Goal: Information Seeking & Learning: Learn about a topic

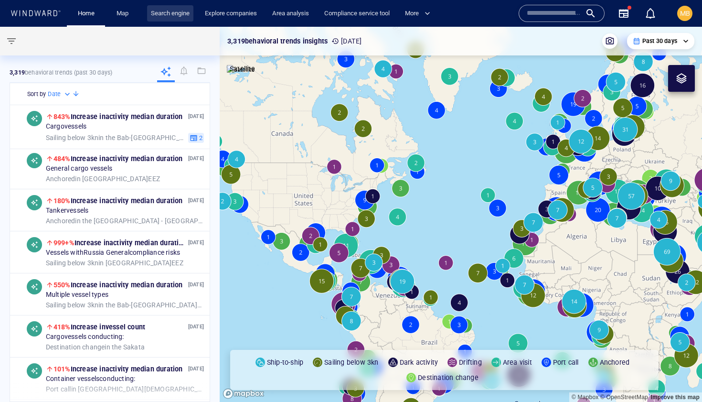
click at [175, 12] on link "Search engine" at bounding box center [170, 13] width 46 height 17
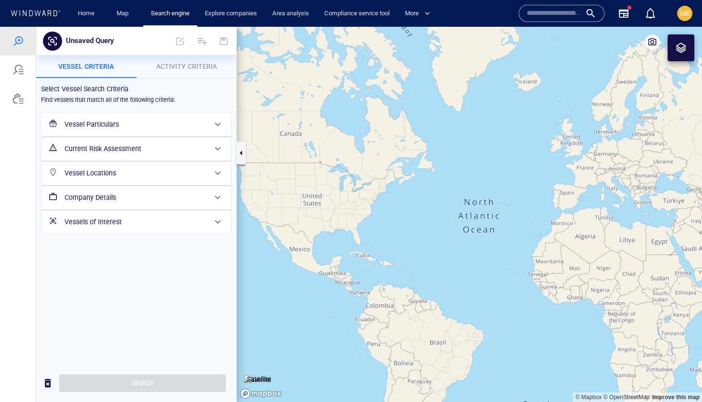
click at [111, 129] on h6 "Vessel Particulars" at bounding box center [136, 125] width 142 height 12
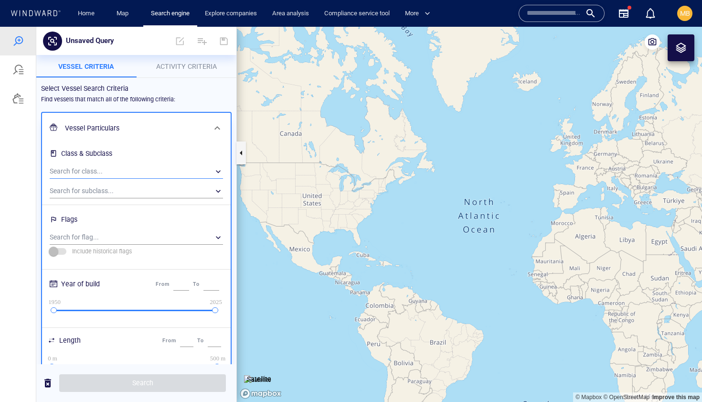
click at [108, 174] on div "​" at bounding box center [136, 171] width 173 height 14
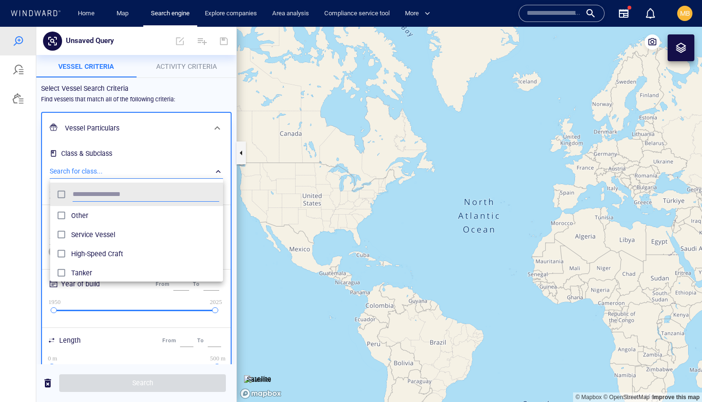
scroll to position [95, 173]
type input "*"
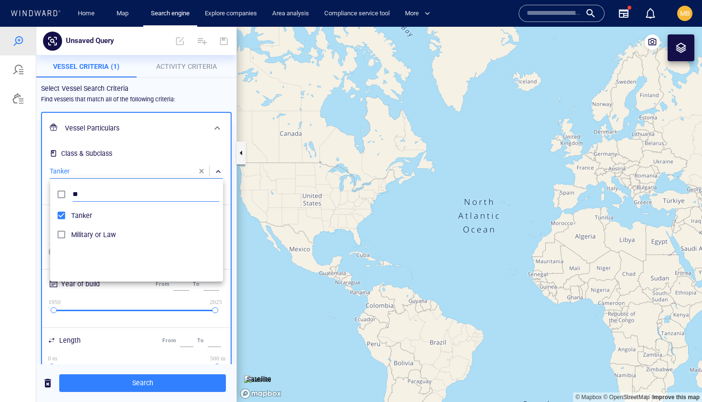
type input "*"
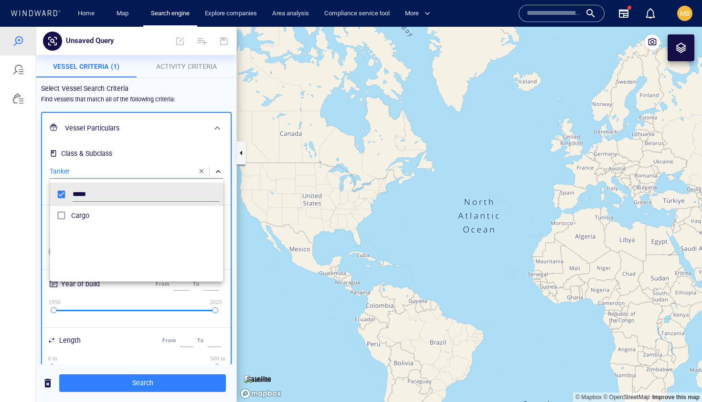
type input "*****"
click at [195, 66] on div at bounding box center [351, 214] width 702 height 375
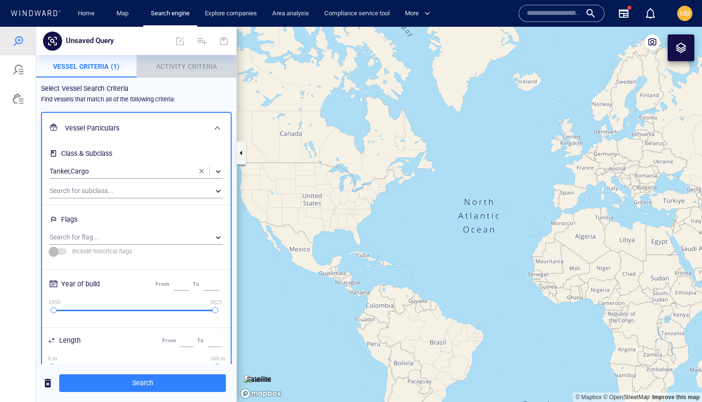
click at [195, 66] on span "Activity Criteria" at bounding box center [186, 67] width 61 height 8
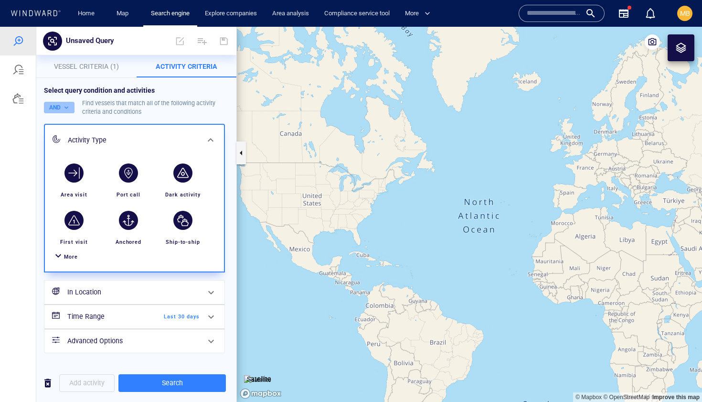
click at [59, 108] on button "AND" at bounding box center [59, 107] width 31 height 11
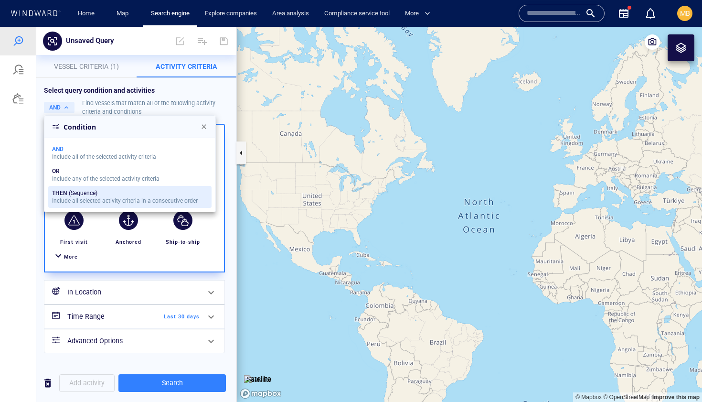
click at [66, 195] on div "THEN" at bounding box center [59, 193] width 15 height 7
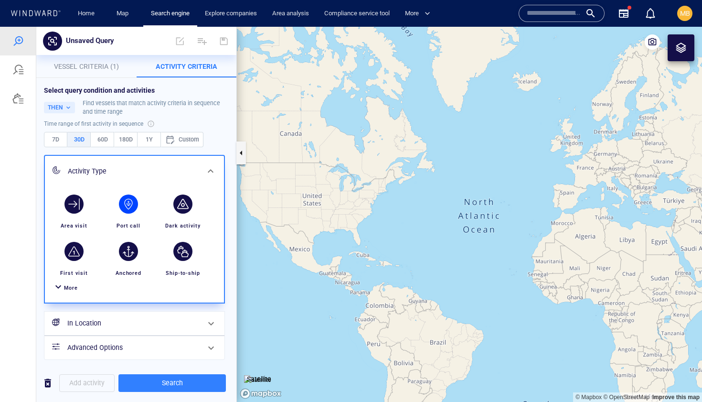
click at [130, 201] on div "button" at bounding box center [128, 203] width 19 height 19
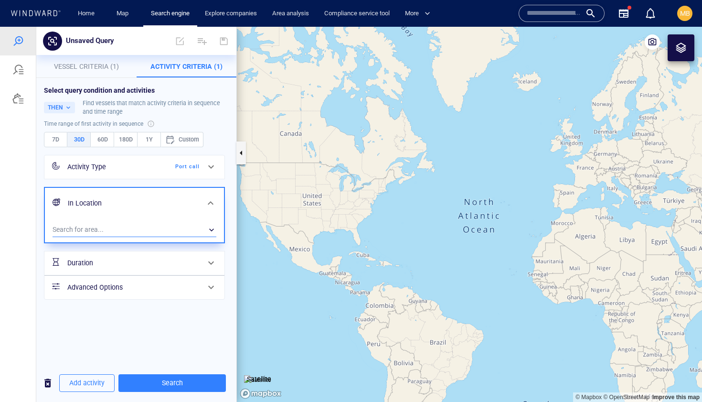
click at [117, 226] on div "​" at bounding box center [135, 230] width 164 height 14
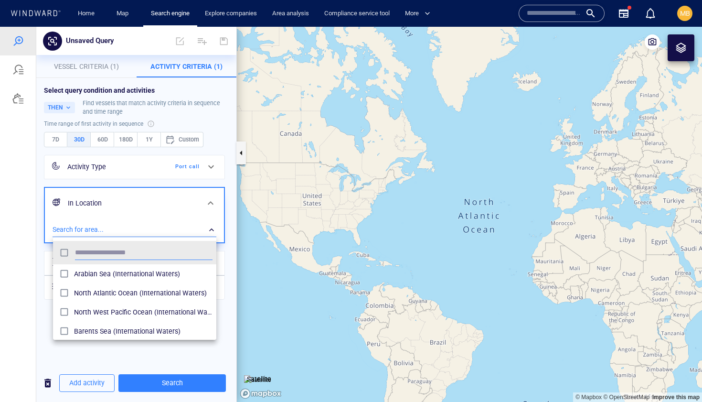
scroll to position [95, 163]
type input "******"
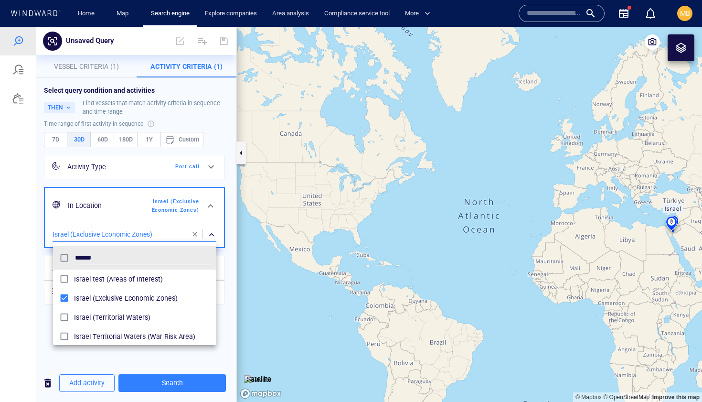
click at [91, 356] on div at bounding box center [351, 214] width 702 height 375
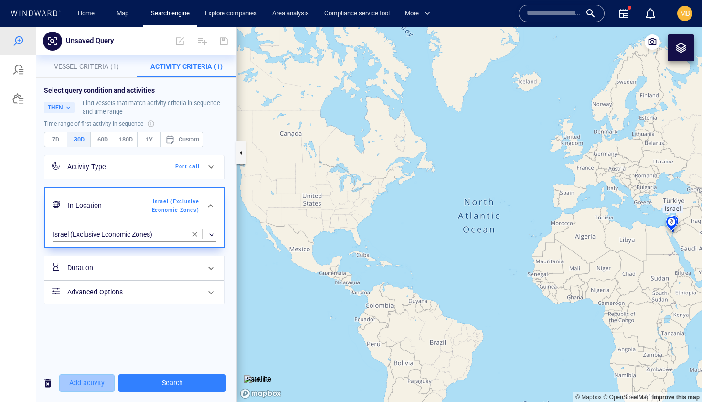
click at [89, 382] on span "Add activity" at bounding box center [86, 383] width 35 height 12
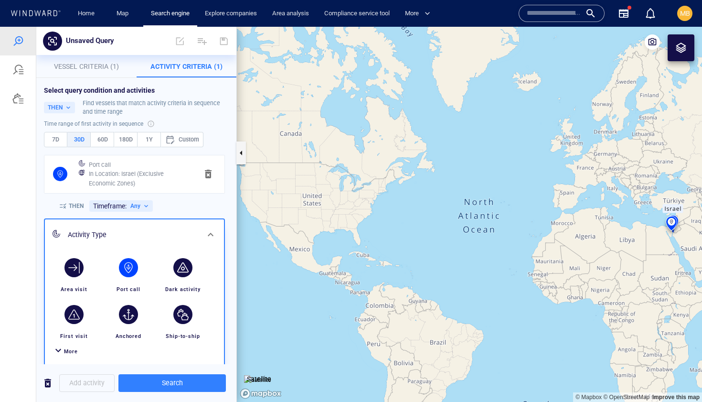
click at [130, 270] on div "button" at bounding box center [128, 267] width 19 height 19
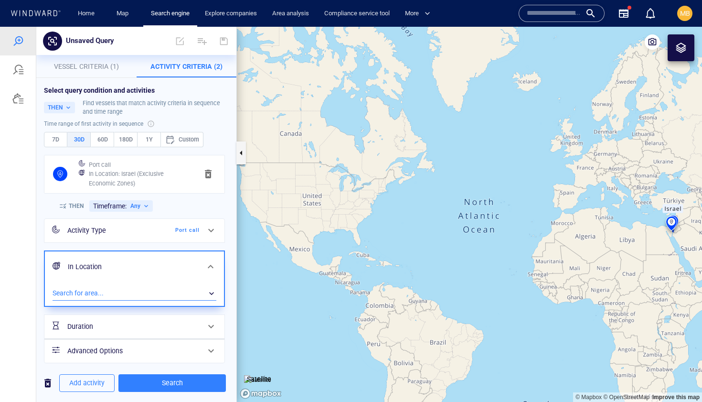
click at [118, 293] on div "​" at bounding box center [135, 293] width 164 height 14
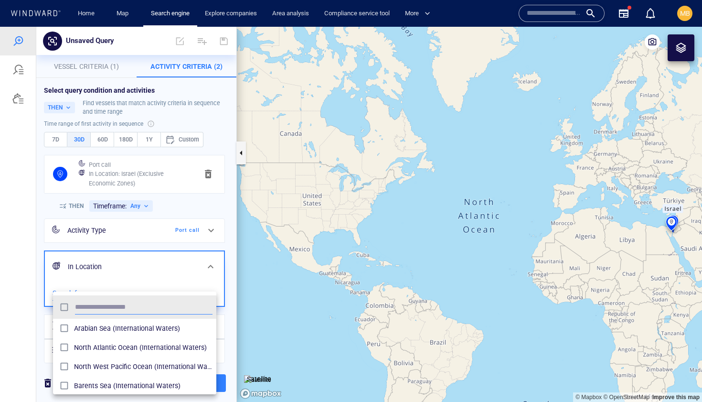
scroll to position [95, 163]
type input "****"
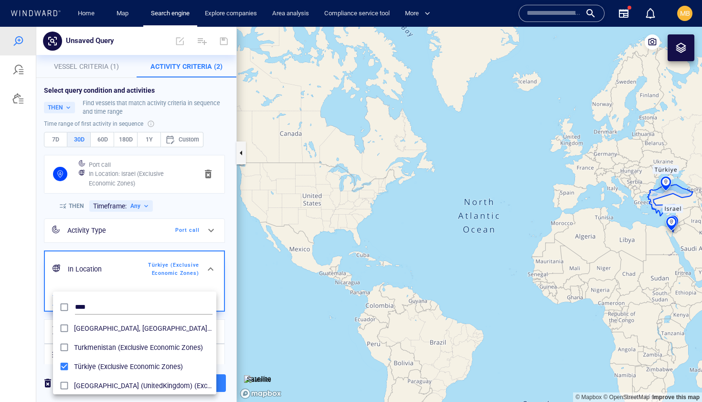
click at [231, 319] on div at bounding box center [351, 214] width 702 height 375
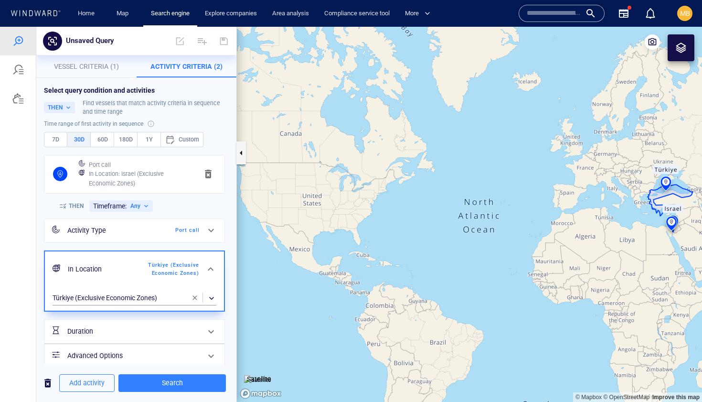
click at [144, 334] on h6 "Duration" at bounding box center [105, 331] width 77 height 12
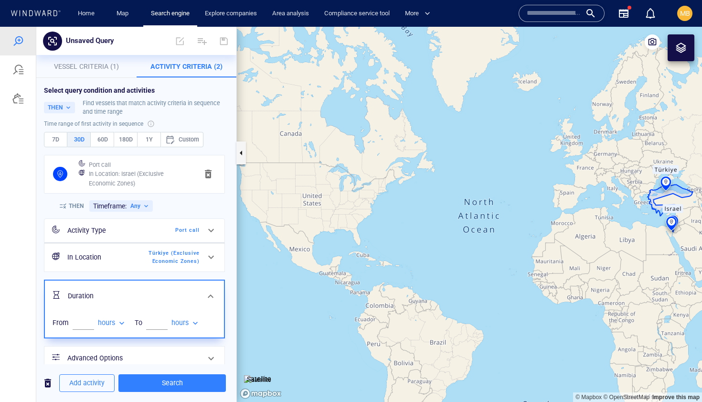
click at [178, 324] on div "hours" at bounding box center [186, 323] width 29 height 8
click at [182, 355] on li "days" at bounding box center [187, 356] width 32 height 17
type input "****"
click at [159, 319] on input "number" at bounding box center [157, 322] width 22 height 14
type input "*"
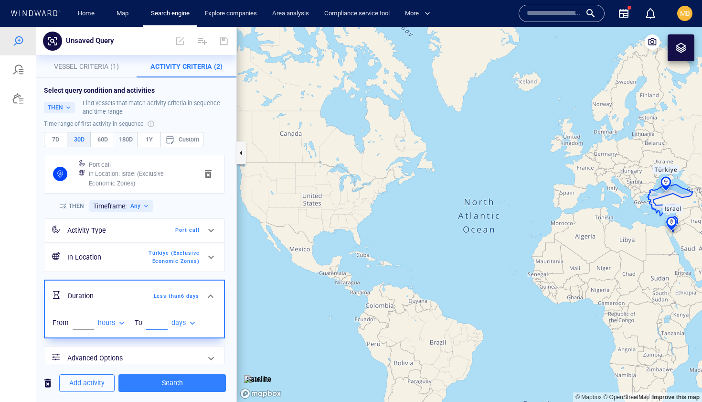
click at [126, 140] on span "180D" at bounding box center [126, 139] width 15 height 11
click at [179, 381] on span "Search" at bounding box center [172, 383] width 92 height 12
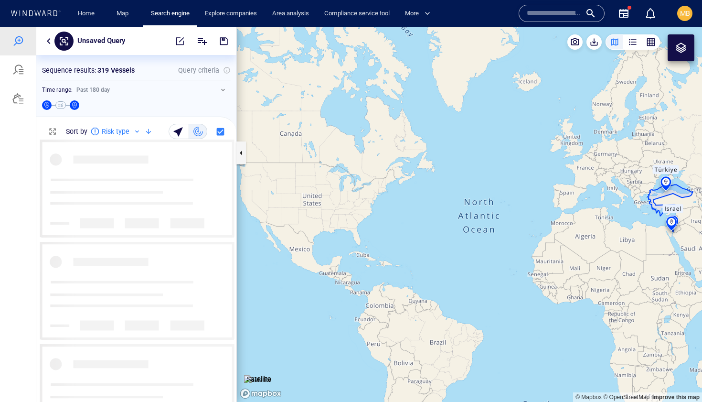
scroll to position [262, 200]
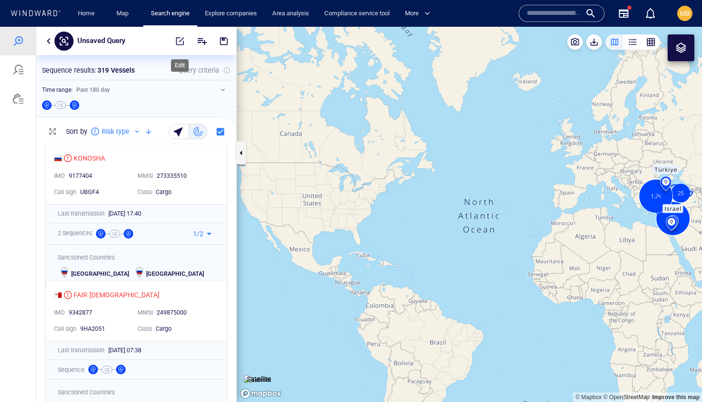
click at [180, 45] on button "button" at bounding box center [180, 41] width 21 height 23
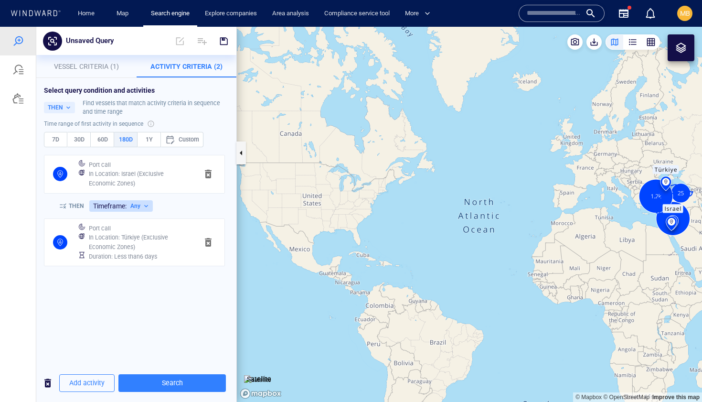
click at [139, 205] on button "Timeframe: Any" at bounding box center [121, 205] width 64 height 11
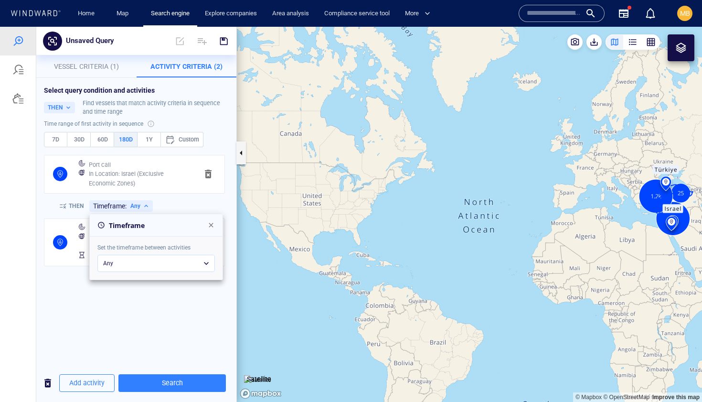
click at [144, 261] on div "Any" at bounding box center [156, 263] width 118 height 17
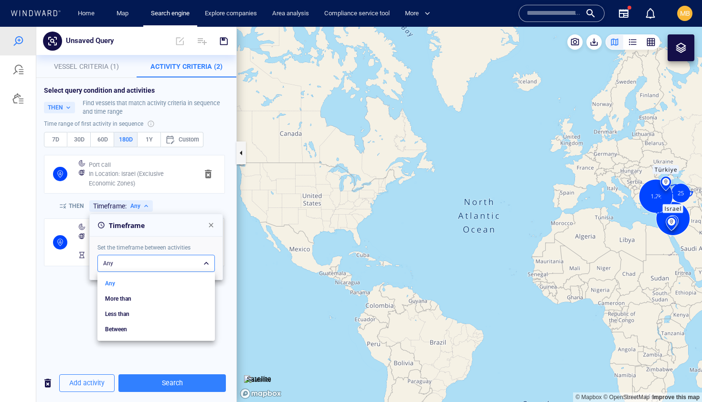
click at [178, 198] on div at bounding box center [351, 214] width 702 height 375
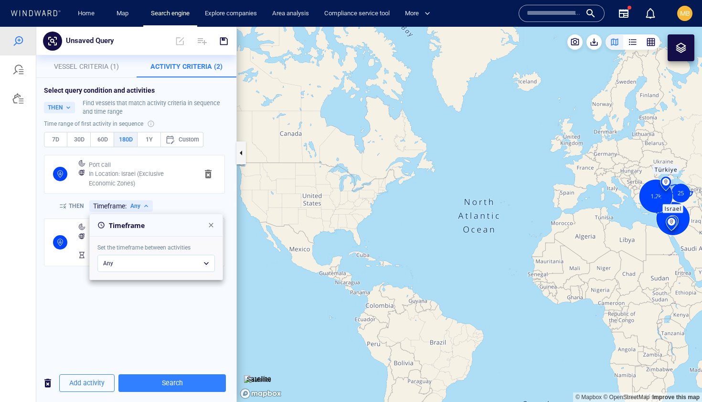
click at [143, 263] on div "Any" at bounding box center [156, 263] width 118 height 17
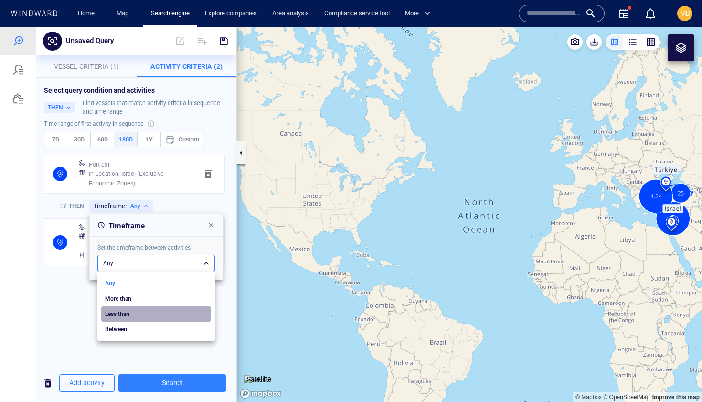
click at [128, 314] on li "Less than" at bounding box center [156, 313] width 110 height 15
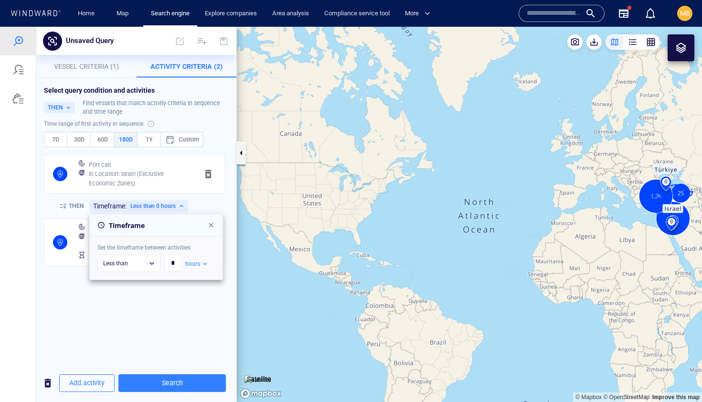
click at [193, 264] on div "hours" at bounding box center [196, 264] width 23 height 8
click at [200, 294] on li "days" at bounding box center [200, 294] width 22 height 15
type input "***"
click at [171, 264] on input "*" at bounding box center [172, 264] width 17 height 12
type input "*"
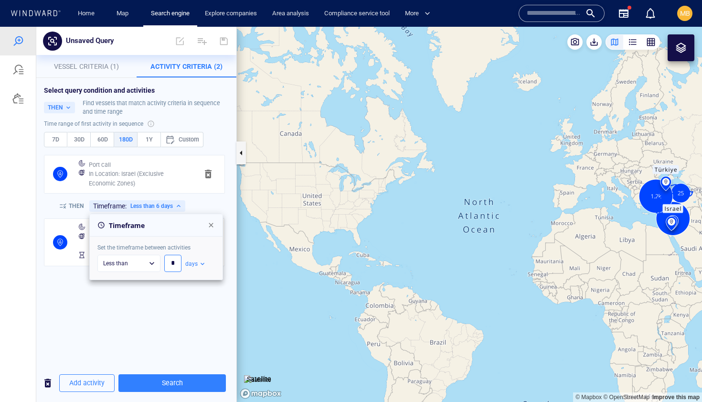
click at [166, 385] on div at bounding box center [351, 214] width 702 height 375
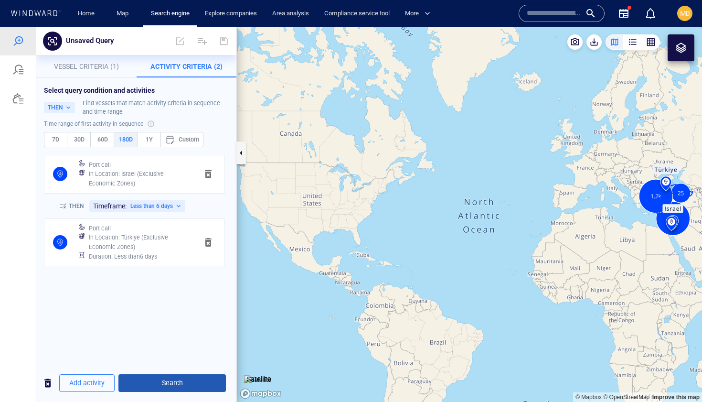
click at [168, 383] on span "Search" at bounding box center [172, 383] width 92 height 12
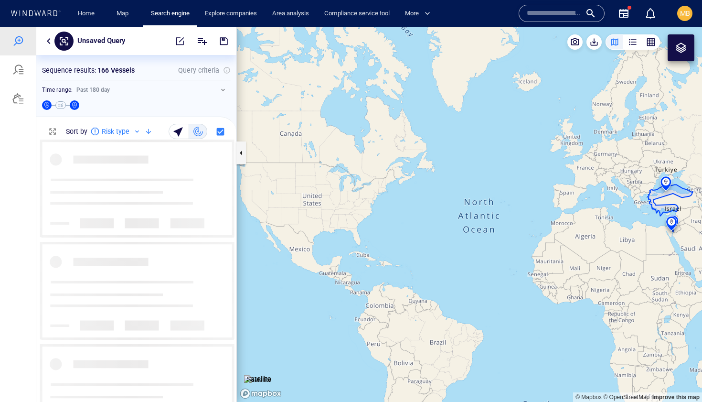
scroll to position [262, 200]
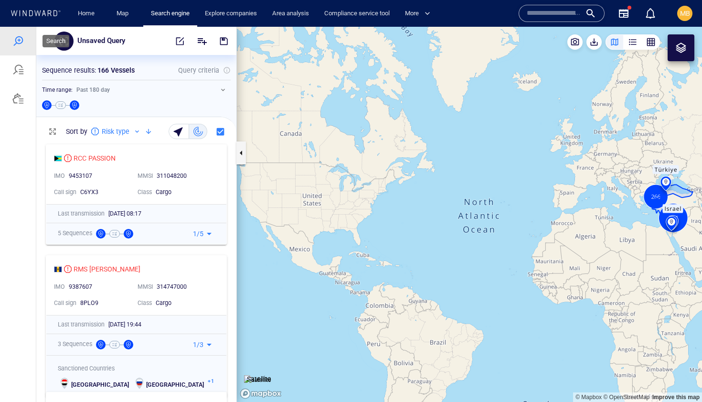
click at [20, 39] on div at bounding box center [17, 40] width 11 height 11
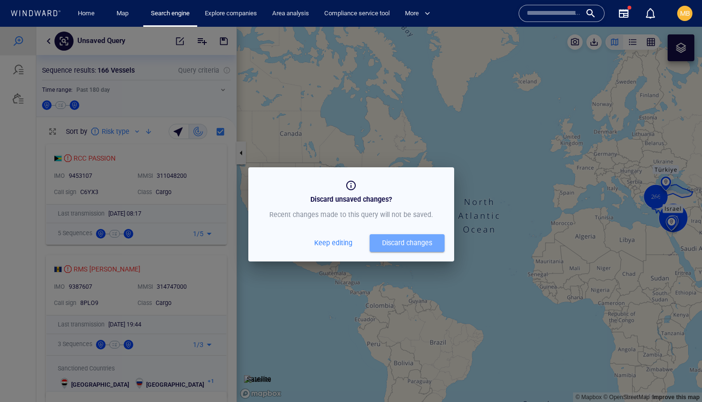
click at [415, 241] on div "Discard changes" at bounding box center [407, 243] width 50 height 12
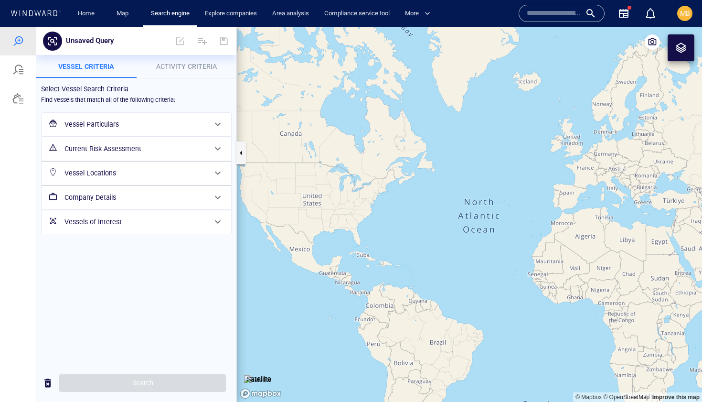
click at [146, 124] on h6 "Vessel Particulars" at bounding box center [136, 125] width 142 height 12
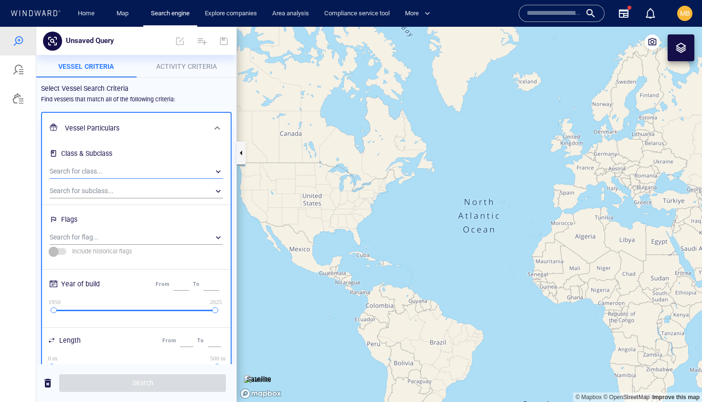
click at [135, 172] on div "​" at bounding box center [136, 171] width 173 height 14
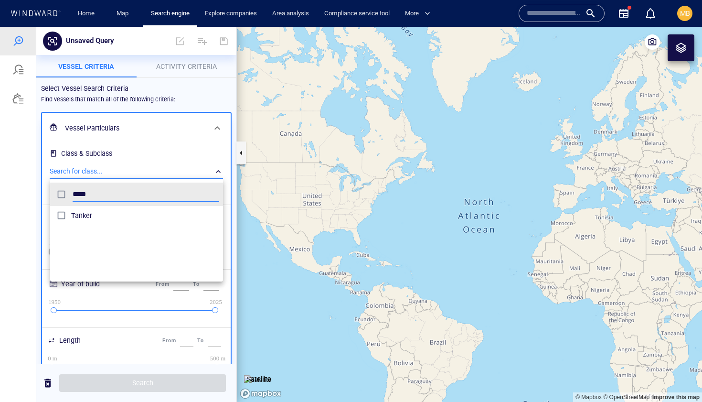
scroll to position [95, 173]
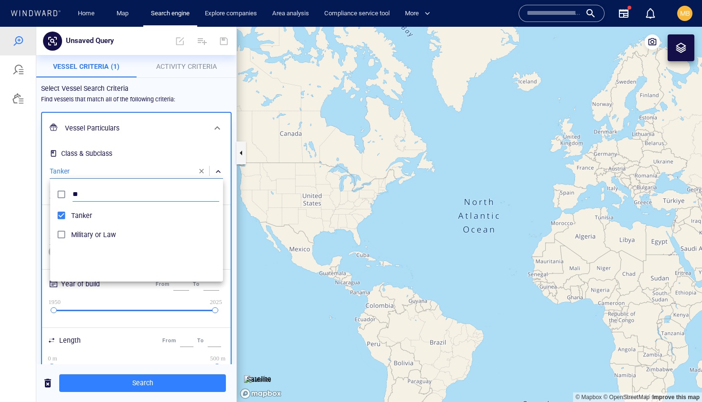
type input "*"
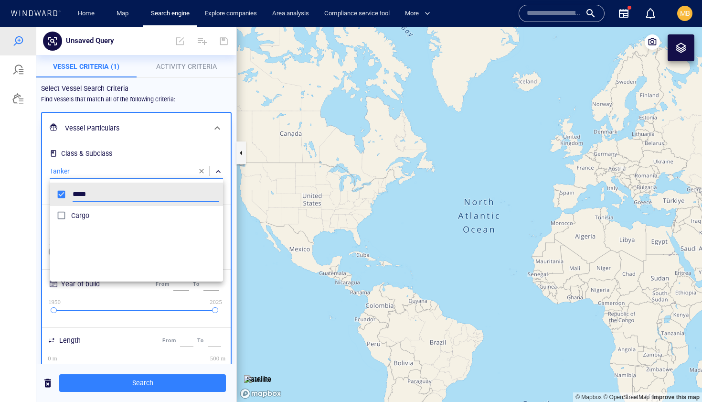
type input "*****"
click at [149, 316] on div at bounding box center [351, 214] width 702 height 375
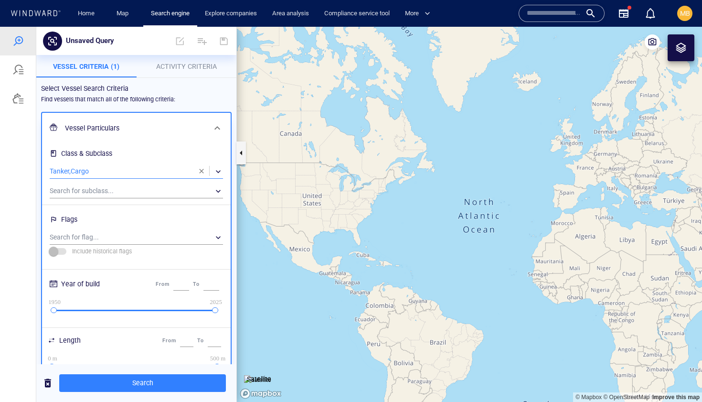
click at [183, 66] on span "Activity Criteria" at bounding box center [186, 67] width 61 height 8
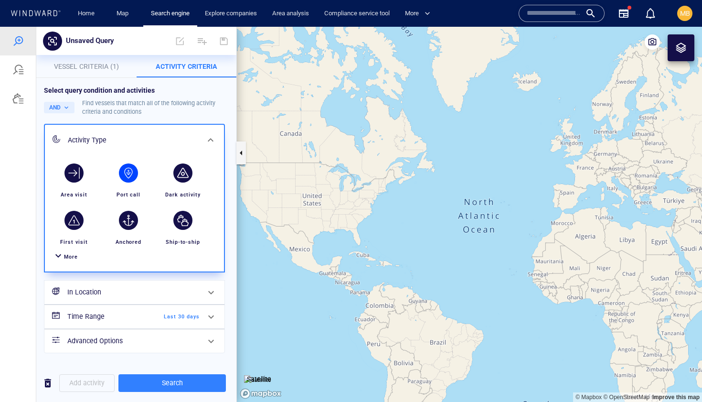
click at [129, 172] on div "button" at bounding box center [128, 172] width 19 height 19
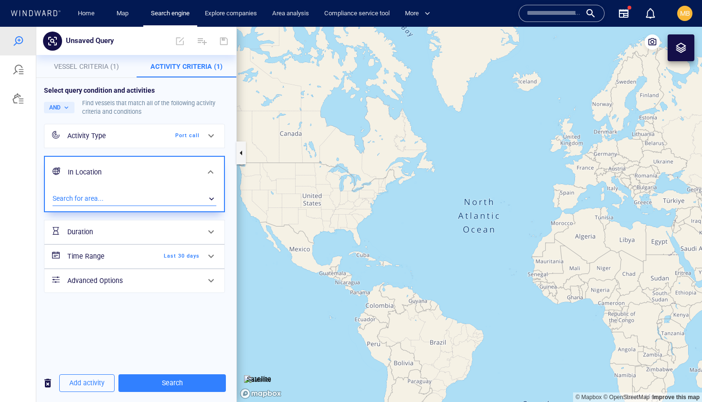
click at [122, 197] on div "​" at bounding box center [135, 199] width 164 height 14
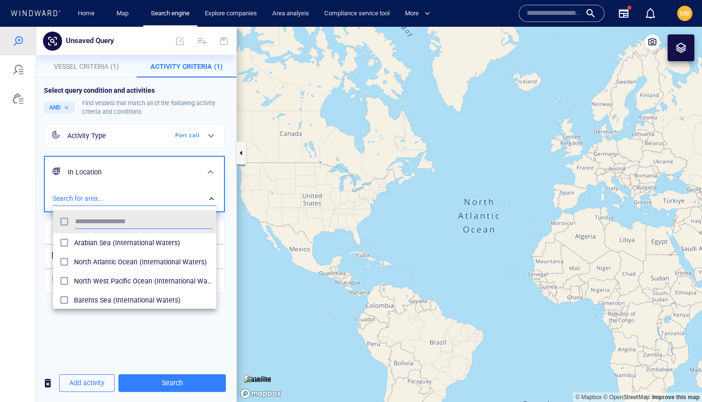
scroll to position [95, 163]
type input "******"
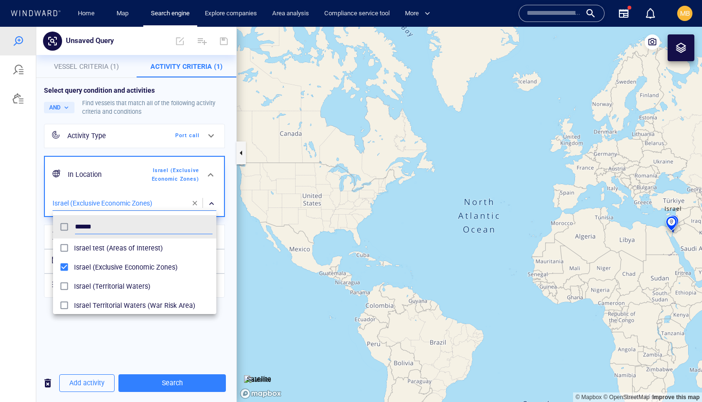
click at [231, 215] on div at bounding box center [351, 214] width 702 height 375
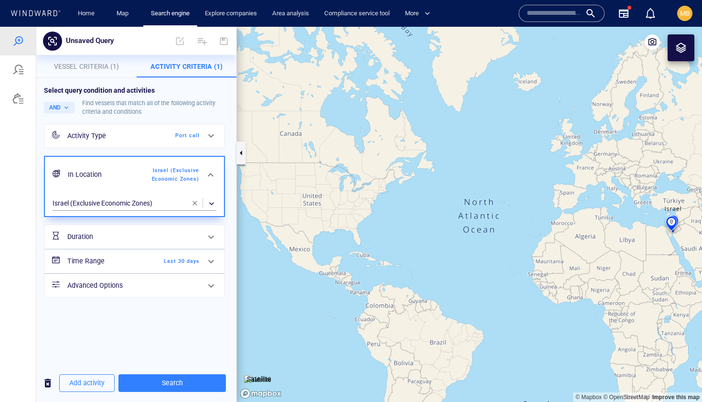
click at [141, 171] on h6 "In Location" at bounding box center [106, 175] width 76 height 12
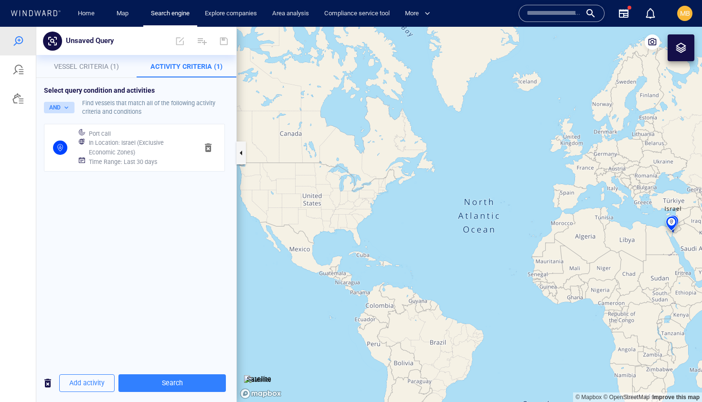
click at [65, 108] on button "AND" at bounding box center [59, 107] width 31 height 11
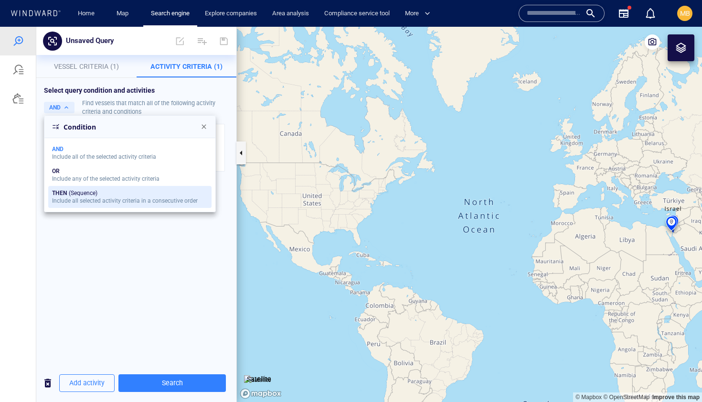
click at [67, 197] on button "THEN (Sequence) Include all selected activity criteria in a consecutive order" at bounding box center [129, 197] width 163 height 22
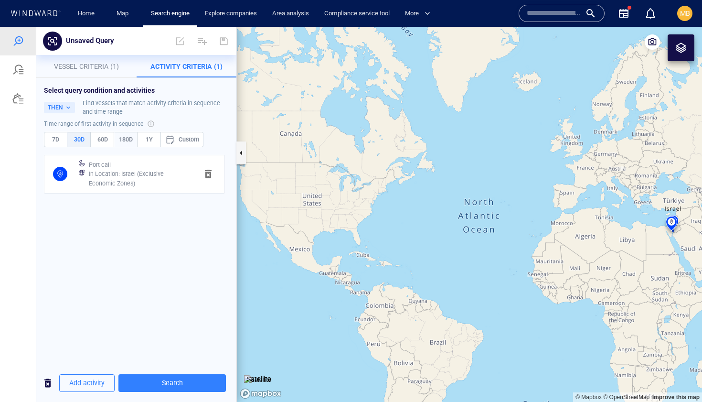
click at [127, 137] on span "180D" at bounding box center [126, 139] width 15 height 11
click at [18, 38] on div at bounding box center [17, 40] width 11 height 11
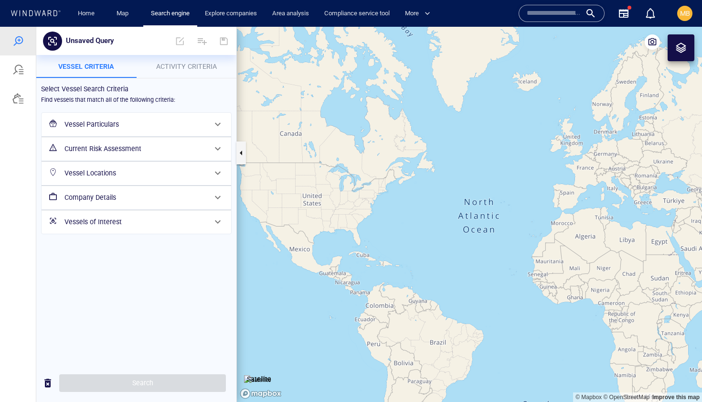
click at [125, 126] on h6 "Vessel Particulars" at bounding box center [136, 125] width 142 height 12
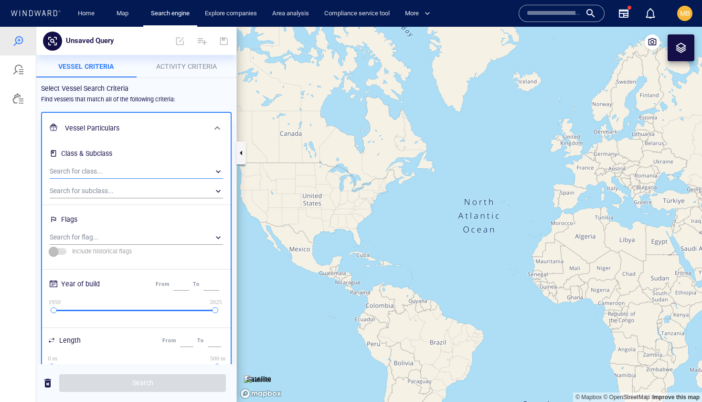
click at [123, 167] on div "​" at bounding box center [136, 171] width 173 height 14
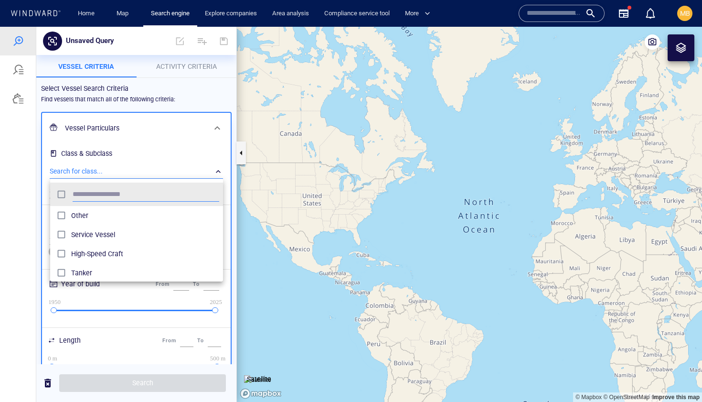
scroll to position [95, 173]
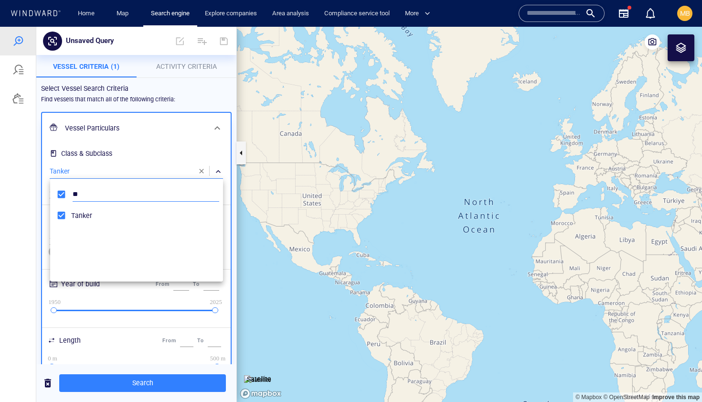
type input "*"
type input "*****"
click at [188, 65] on div at bounding box center [351, 214] width 702 height 375
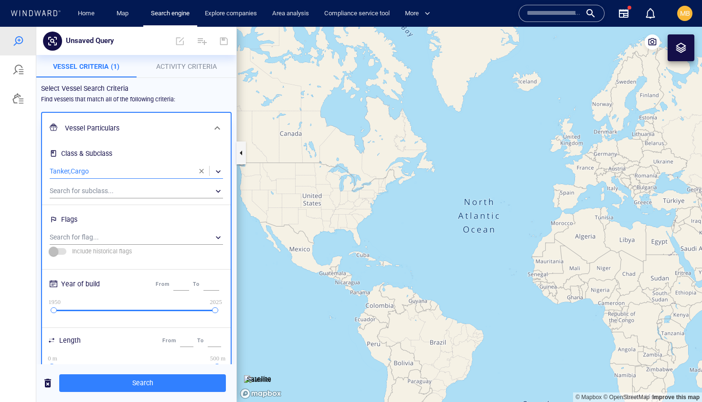
click at [188, 65] on span "Activity Criteria" at bounding box center [186, 67] width 61 height 8
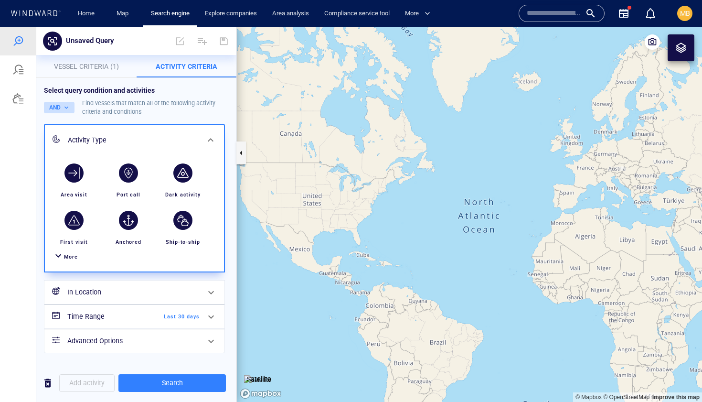
click at [63, 109] on button "AND" at bounding box center [59, 107] width 31 height 11
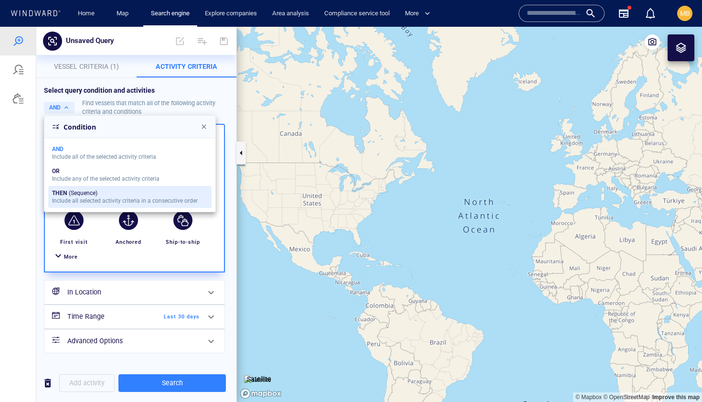
click at [66, 192] on div "THEN" at bounding box center [59, 193] width 15 height 7
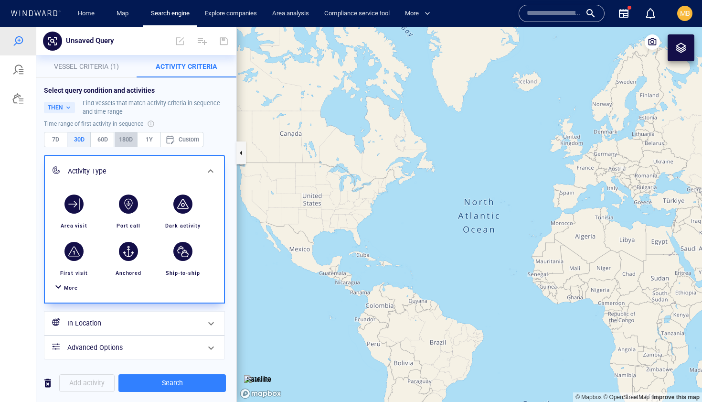
click at [131, 138] on span "180D" at bounding box center [126, 139] width 15 height 11
click at [129, 204] on div "button" at bounding box center [128, 203] width 19 height 19
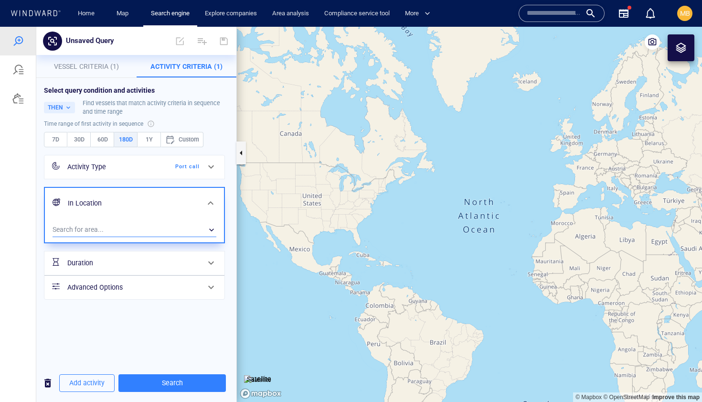
click at [120, 226] on div "​" at bounding box center [135, 230] width 164 height 14
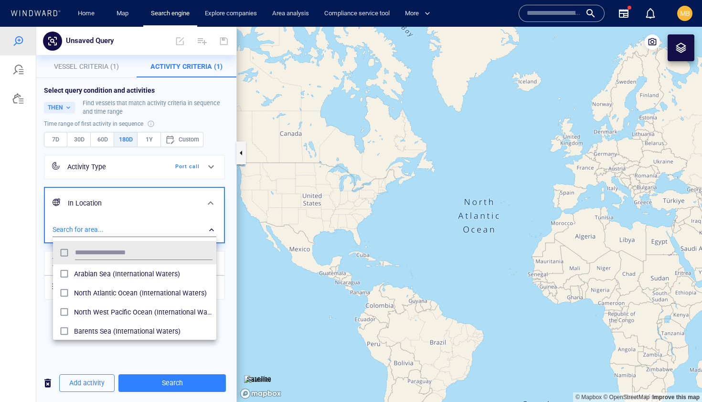
scroll to position [95, 163]
type input "*"
type input "******"
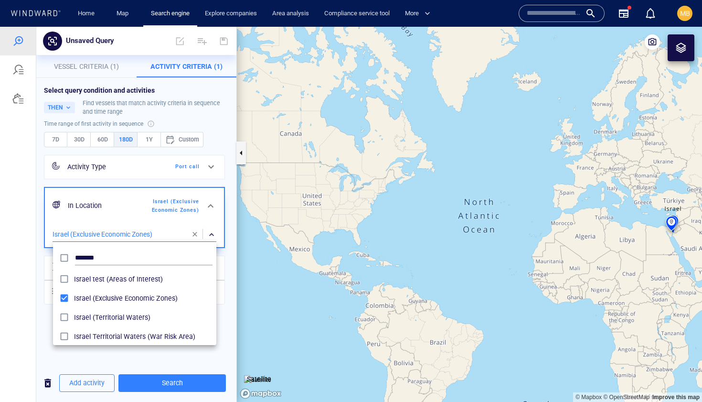
click at [71, 360] on div at bounding box center [351, 214] width 702 height 375
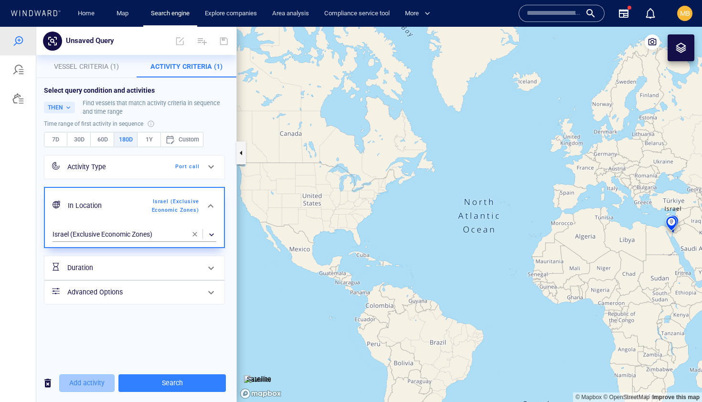
click at [83, 380] on span "Add activity" at bounding box center [86, 383] width 35 height 12
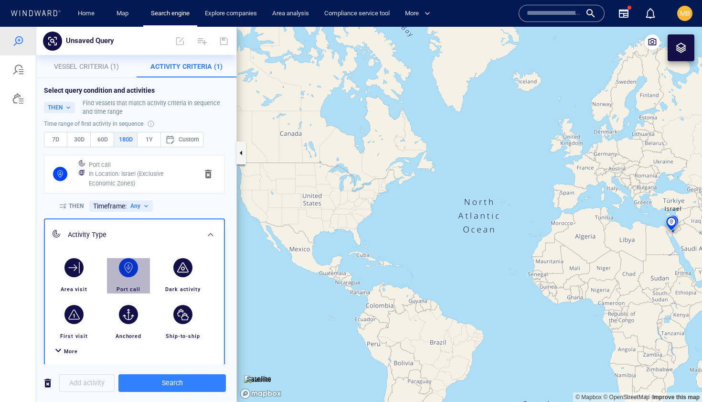
click at [130, 267] on div "button" at bounding box center [128, 267] width 19 height 19
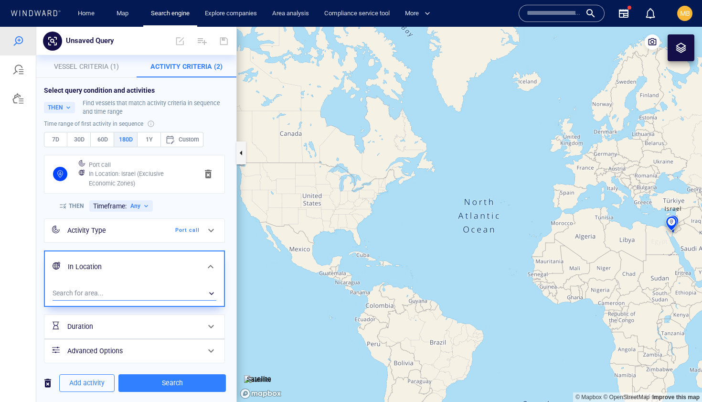
click at [124, 291] on div "​" at bounding box center [135, 293] width 164 height 14
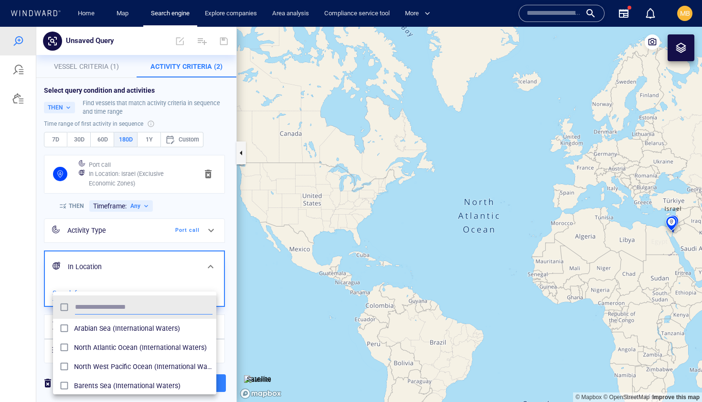
scroll to position [95, 163]
type input "****"
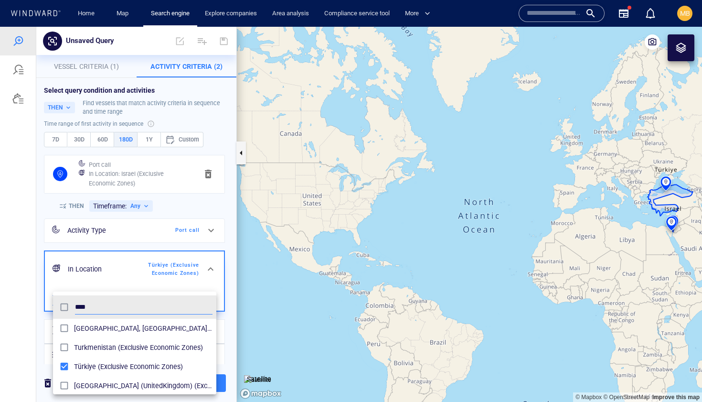
click at [160, 229] on div at bounding box center [351, 214] width 702 height 375
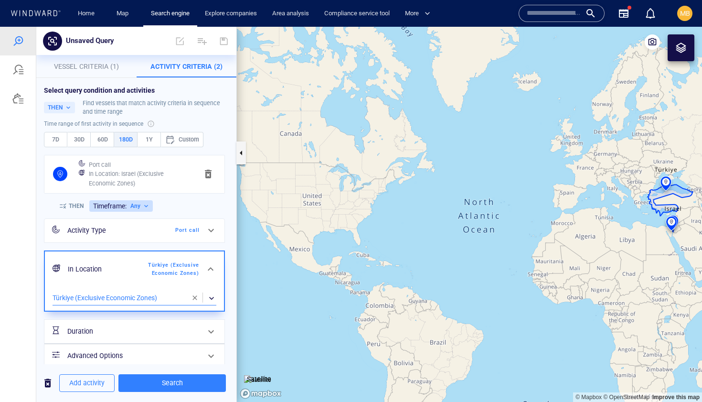
click at [140, 207] on button "Timeframe: Any" at bounding box center [121, 205] width 64 height 11
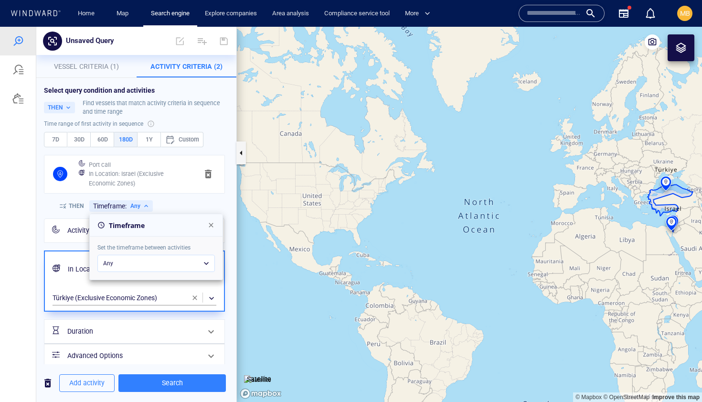
click at [138, 263] on div "Any" at bounding box center [156, 263] width 118 height 17
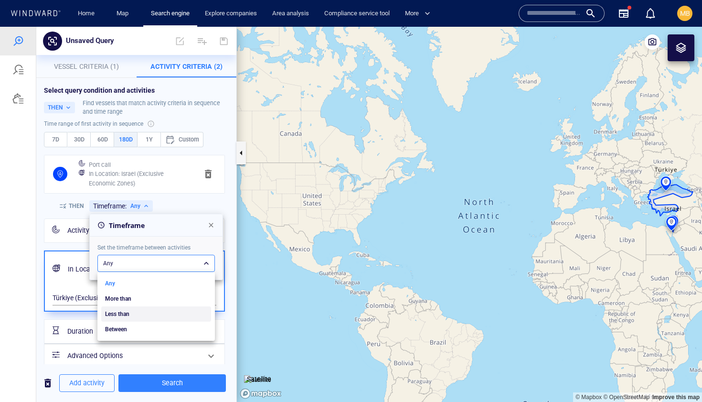
click at [136, 312] on li "Less than" at bounding box center [156, 313] width 110 height 15
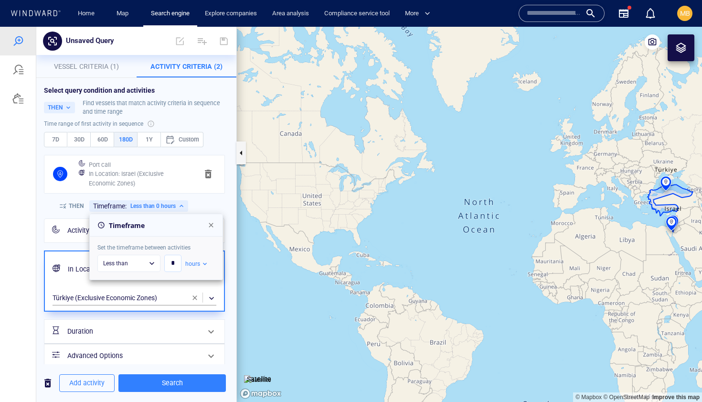
click at [177, 263] on input "*" at bounding box center [172, 264] width 17 height 12
type input "*"
click at [197, 264] on div "hours" at bounding box center [196, 264] width 23 height 8
click at [197, 293] on li "days" at bounding box center [200, 294] width 22 height 15
type input "***"
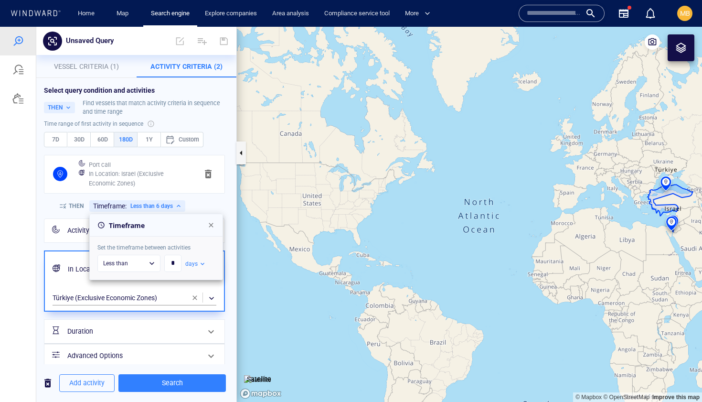
click at [171, 384] on div at bounding box center [351, 214] width 702 height 375
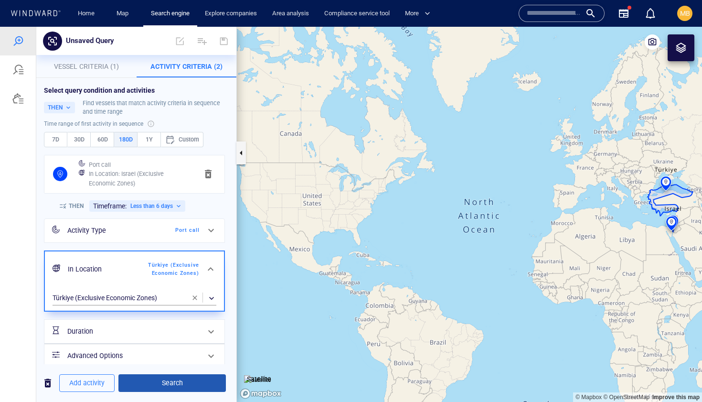
click at [171, 382] on span "Search" at bounding box center [172, 383] width 92 height 12
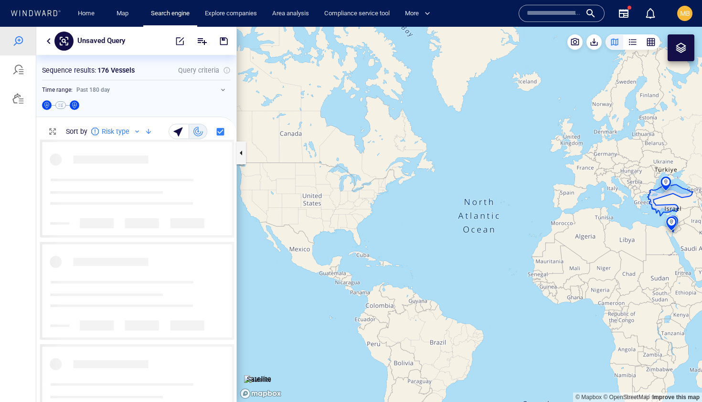
scroll to position [262, 200]
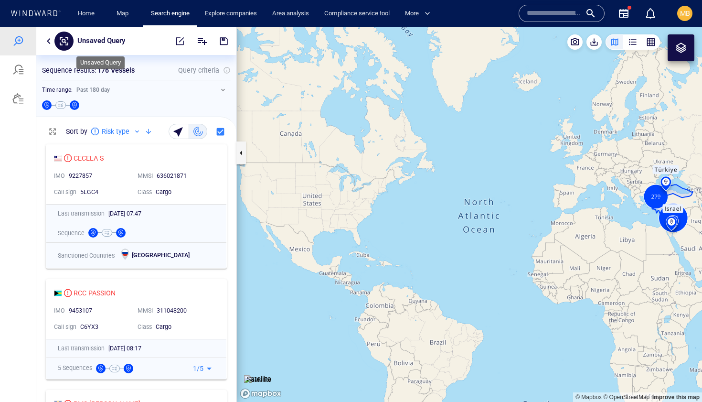
click at [83, 41] on p "Unsaved Query" at bounding box center [101, 41] width 48 height 12
type input "*"
type input "**********"
click at [632, 41] on div "button" at bounding box center [633, 42] width 10 height 10
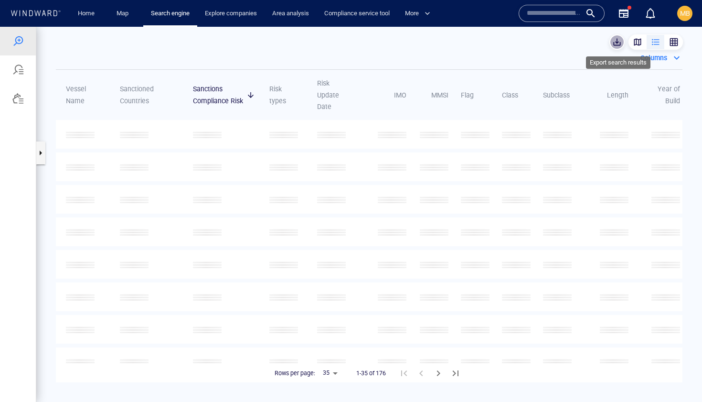
click at [617, 41] on span "button" at bounding box center [618, 42] width 10 height 10
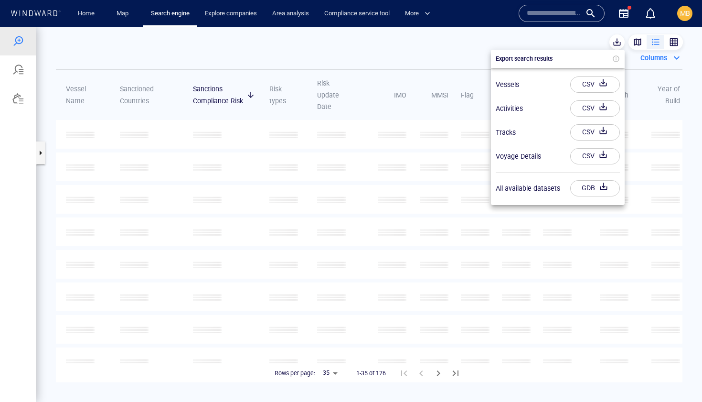
click at [589, 84] on div "CSV" at bounding box center [589, 84] width 16 height 16
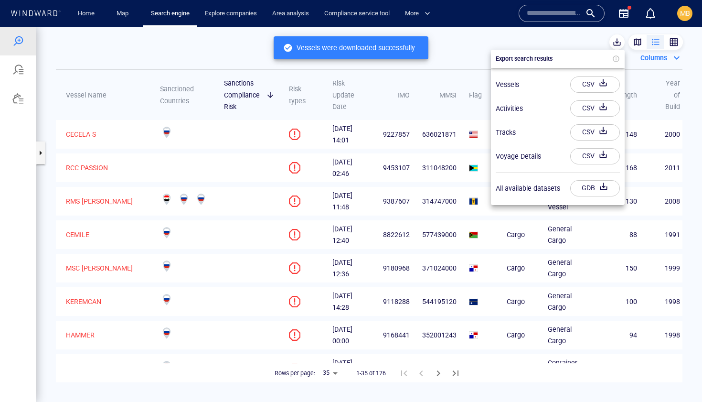
click at [585, 107] on div "CSV" at bounding box center [589, 108] width 16 height 16
click at [583, 133] on div "CSV" at bounding box center [589, 132] width 16 height 16
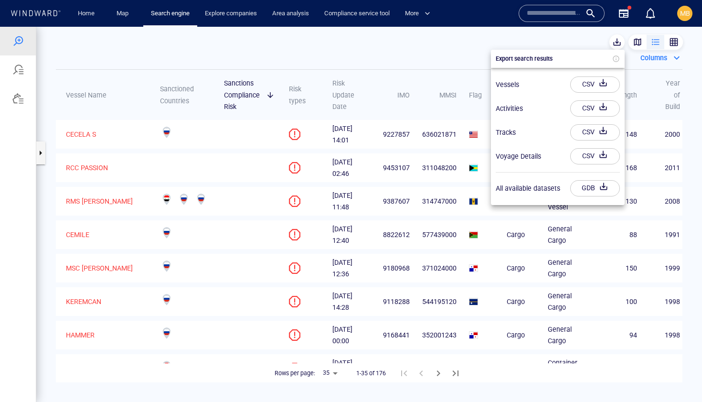
click at [541, 13] on input "text" at bounding box center [554, 13] width 54 height 14
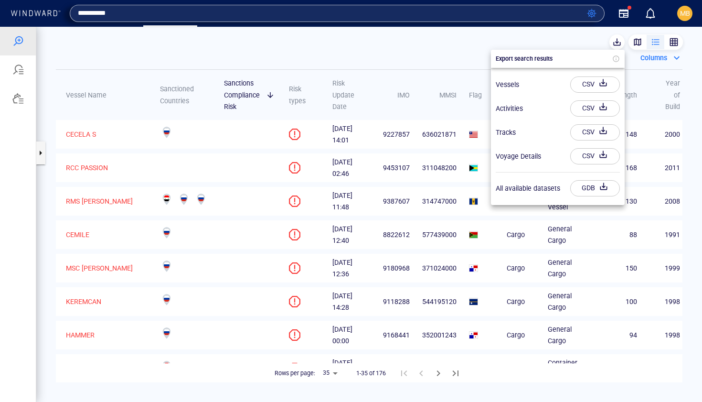
type input "**********"
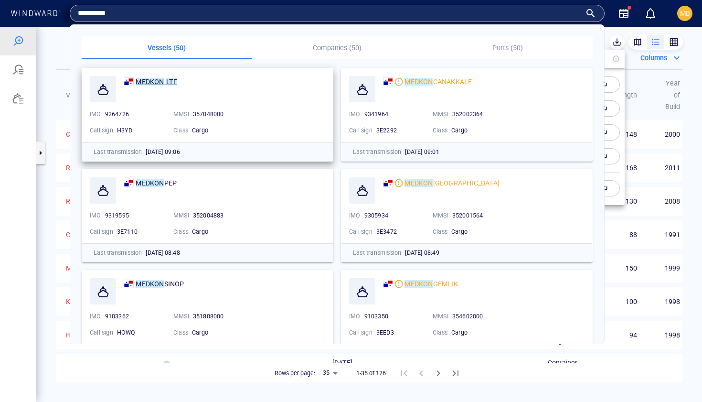
click at [159, 81] on mark "MEDKON" at bounding box center [150, 82] width 28 height 8
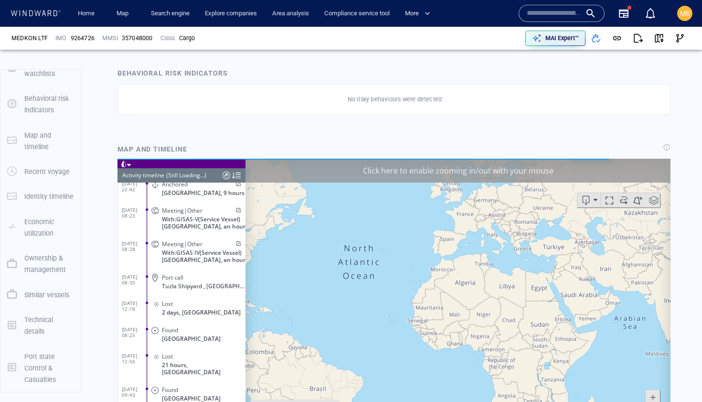
scroll to position [6934, 0]
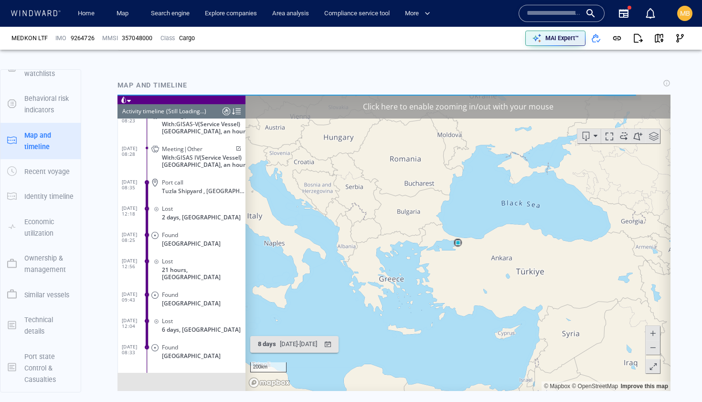
scroll to position [539, 0]
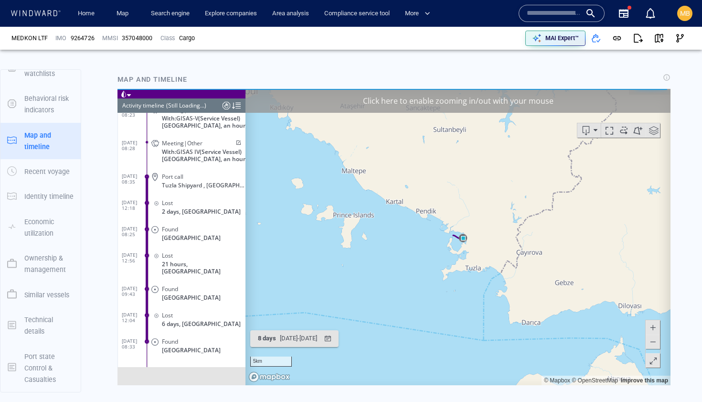
click at [623, 132] on span at bounding box center [624, 130] width 14 height 14
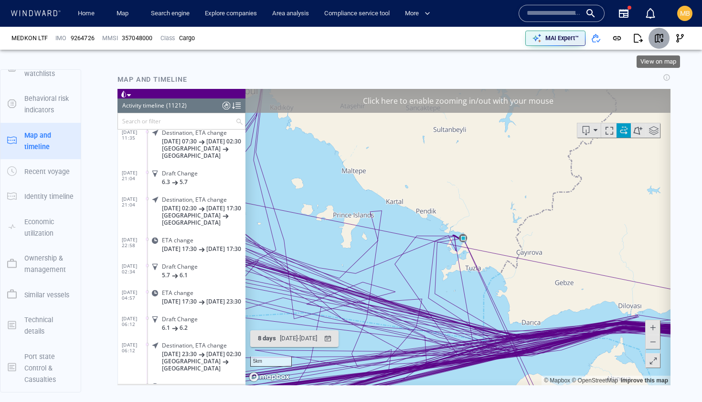
click at [661, 37] on span "button" at bounding box center [660, 38] width 10 height 10
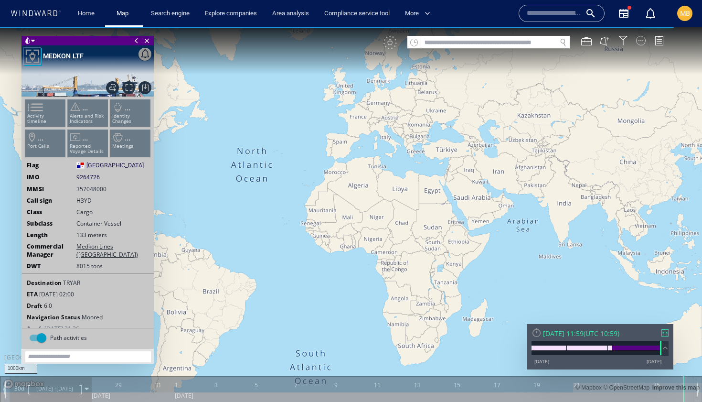
click at [643, 42] on div at bounding box center [642, 41] width 10 height 10
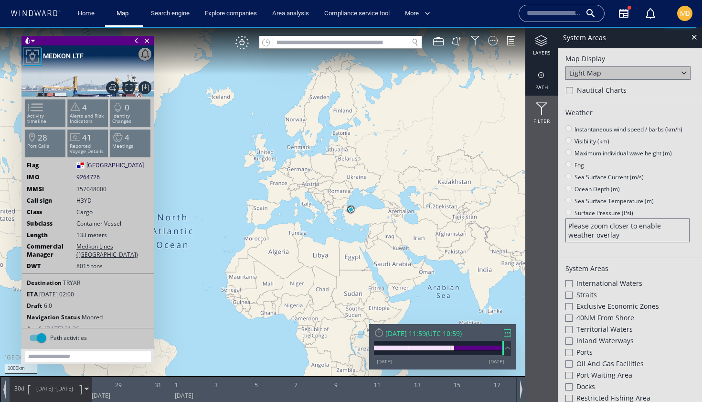
click at [543, 75] on div at bounding box center [542, 75] width 32 height 12
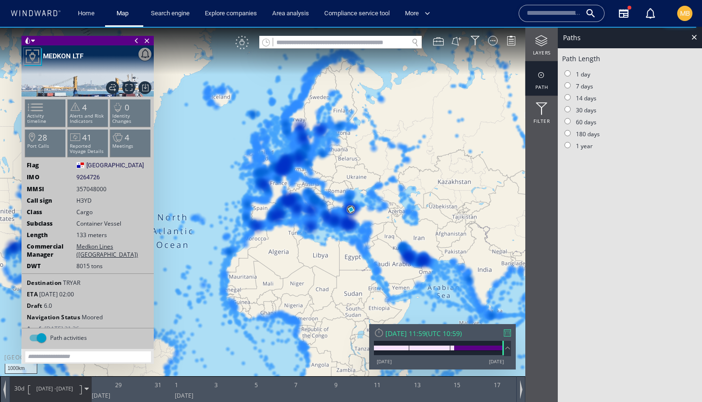
click at [241, 42] on div "VM" at bounding box center [242, 42] width 13 height 13
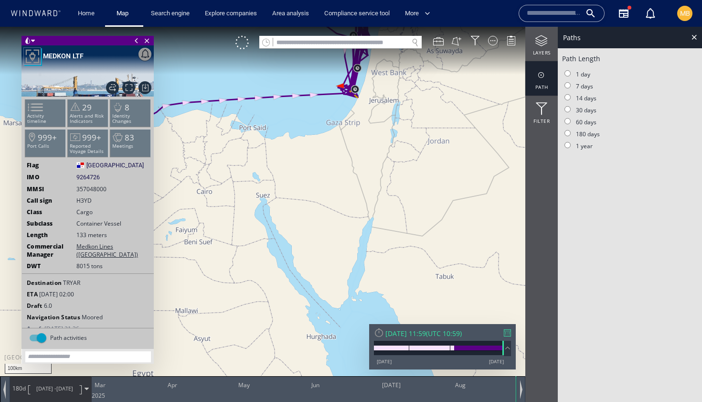
drag, startPoint x: 360, startPoint y: 194, endPoint x: 360, endPoint y: 234, distance: 39.7
click at [360, 234] on canvas "Map" at bounding box center [351, 210] width 702 height 366
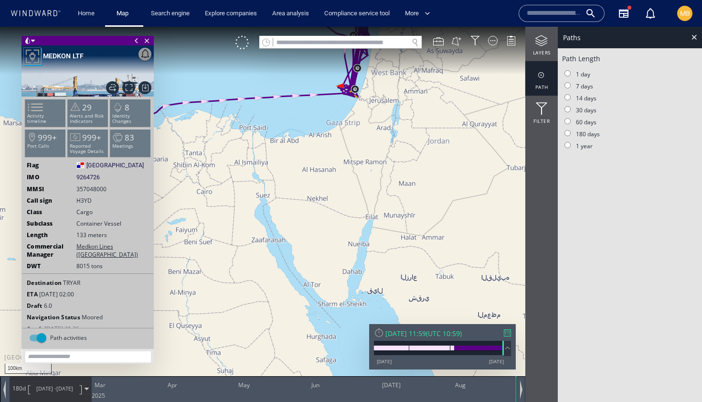
drag, startPoint x: 362, startPoint y: 159, endPoint x: 370, endPoint y: 216, distance: 57.0
click at [370, 216] on canvas "Map" at bounding box center [351, 210] width 702 height 366
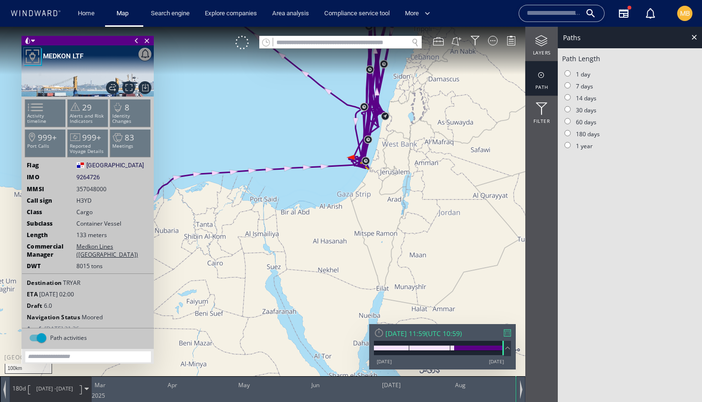
drag, startPoint x: 370, startPoint y: 207, endPoint x: 371, endPoint y: 251, distance: 43.5
click at [371, 229] on canvas "Map" at bounding box center [351, 210] width 702 height 366
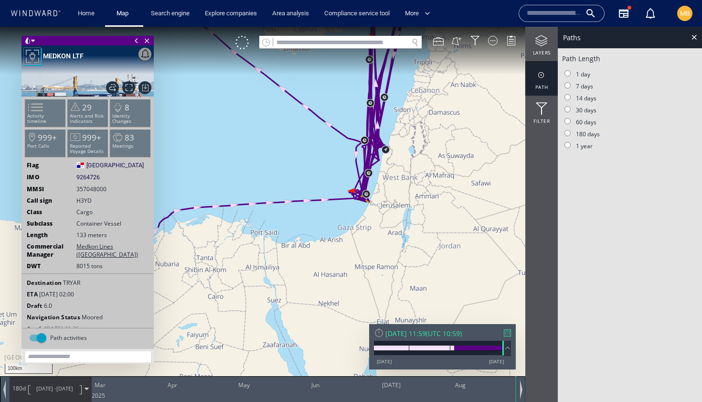
click at [370, 238] on canvas "Map" at bounding box center [351, 210] width 702 height 366
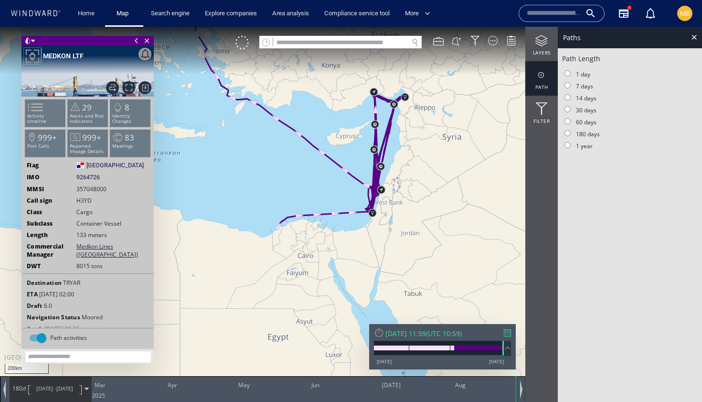
drag, startPoint x: 381, startPoint y: 216, endPoint x: 383, endPoint y: 291, distance: 74.6
click at [383, 291] on canvas "Map" at bounding box center [351, 210] width 702 height 366
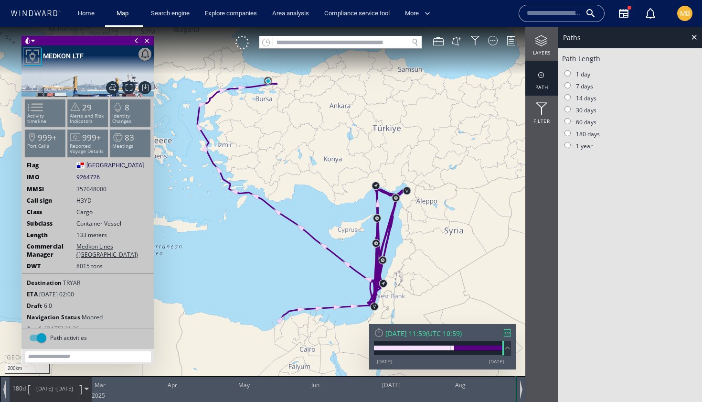
click at [383, 294] on canvas "Map" at bounding box center [351, 210] width 702 height 366
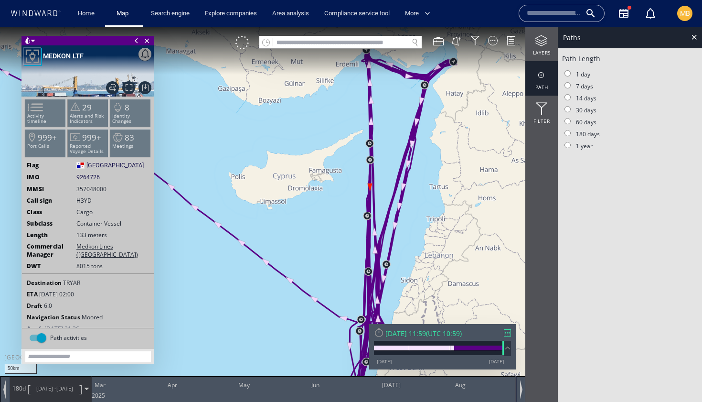
drag, startPoint x: 404, startPoint y: 118, endPoint x: 357, endPoint y: 172, distance: 70.8
click at [357, 172] on canvas "Map" at bounding box center [351, 210] width 702 height 366
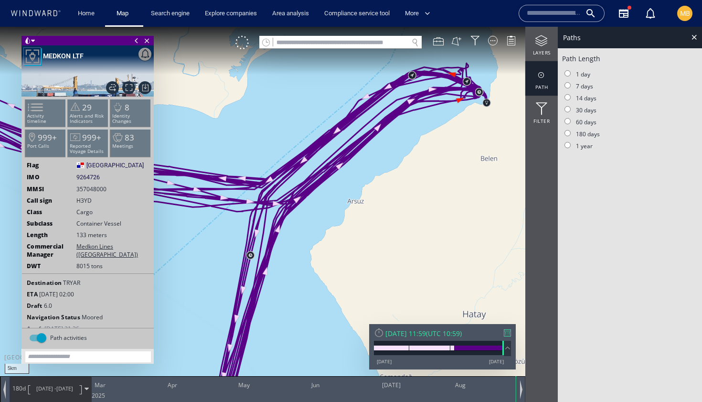
drag, startPoint x: 467, startPoint y: 109, endPoint x: 402, endPoint y: 150, distance: 76.6
click at [402, 150] on canvas "Map" at bounding box center [351, 210] width 702 height 366
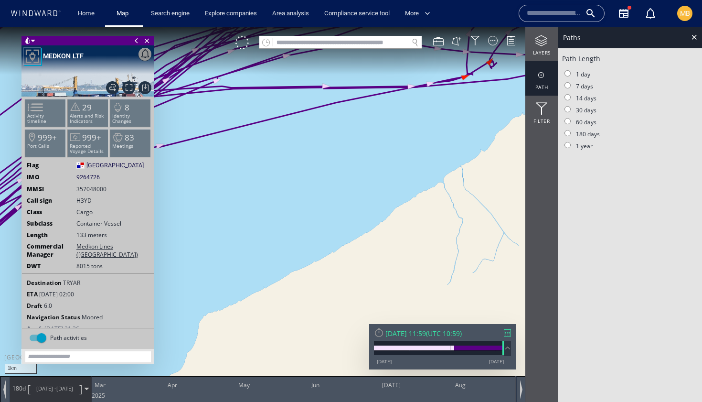
drag, startPoint x: 432, startPoint y: 126, endPoint x: 294, endPoint y: 186, distance: 151.3
click at [294, 186] on canvas "Map" at bounding box center [351, 210] width 702 height 366
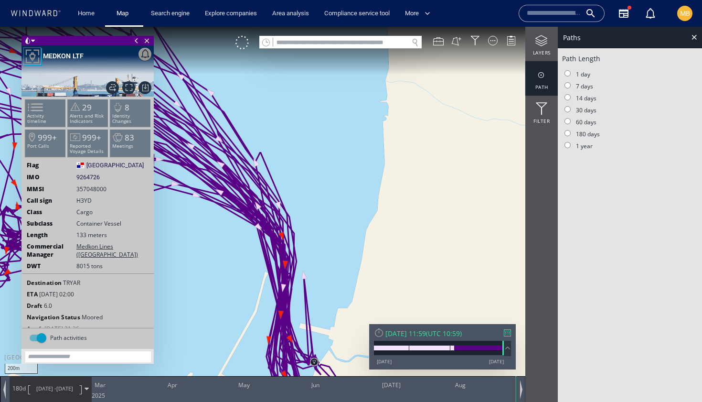
drag, startPoint x: 311, startPoint y: 227, endPoint x: 371, endPoint y: 127, distance: 117.2
click at [368, 131] on canvas "Map" at bounding box center [351, 210] width 702 height 366
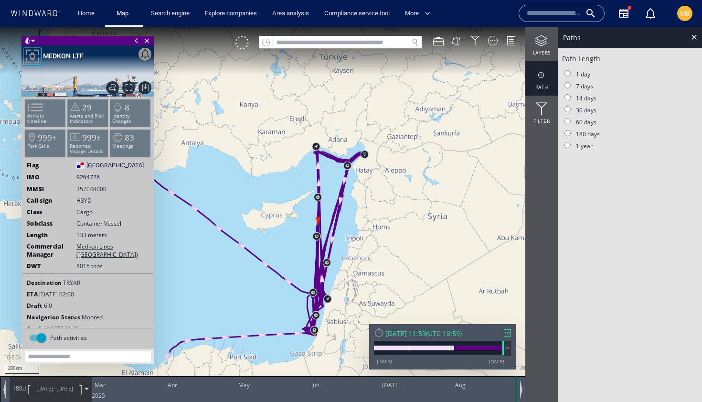
drag, startPoint x: 342, startPoint y: 213, endPoint x: 344, endPoint y: 190, distance: 22.5
click at [344, 190] on canvas "Map" at bounding box center [351, 210] width 702 height 366
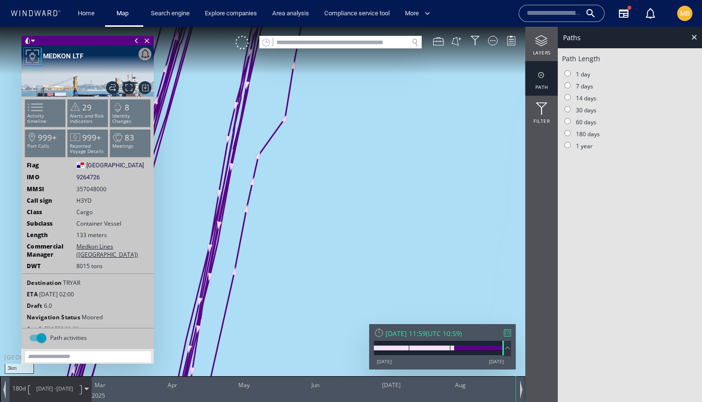
drag, startPoint x: 264, startPoint y: 229, endPoint x: 335, endPoint y: 231, distance: 71.7
click at [335, 231] on canvas "Map" at bounding box center [351, 210] width 702 height 366
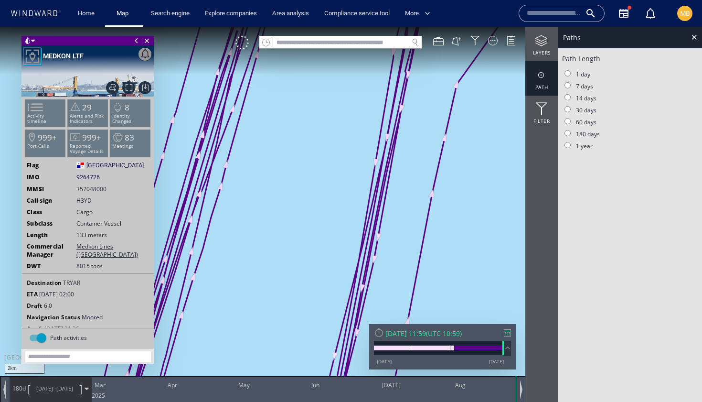
drag, startPoint x: 263, startPoint y: 228, endPoint x: 350, endPoint y: 234, distance: 86.7
click at [350, 234] on canvas "Map" at bounding box center [351, 210] width 702 height 366
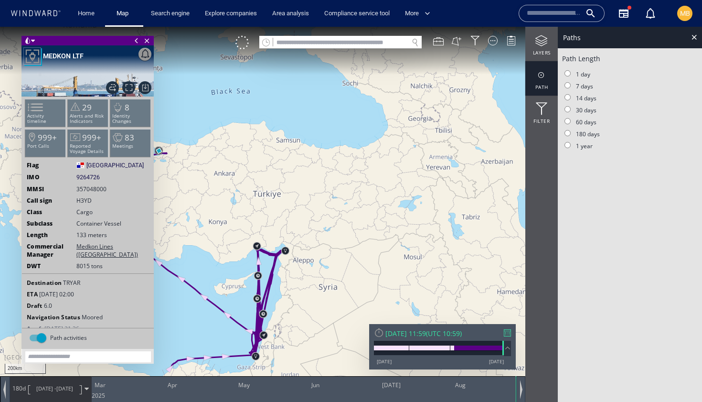
drag, startPoint x: 240, startPoint y: 314, endPoint x: 300, endPoint y: 241, distance: 94.7
click at [301, 241] on canvas "Map" at bounding box center [351, 210] width 702 height 366
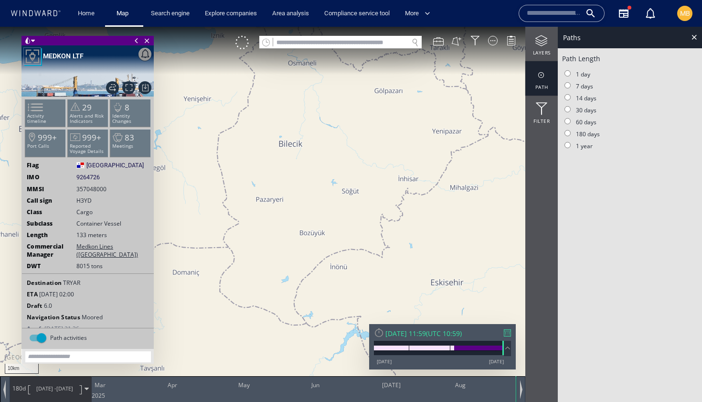
drag, startPoint x: 234, startPoint y: 98, endPoint x: 263, endPoint y: 159, distance: 66.9
click at [263, 159] on canvas "Map" at bounding box center [351, 210] width 702 height 366
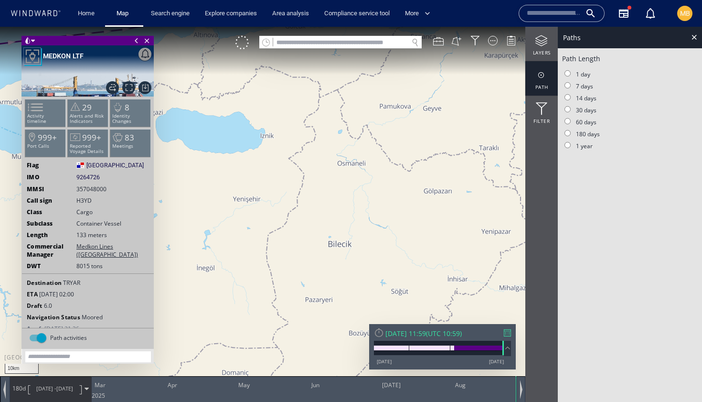
drag, startPoint x: 271, startPoint y: 167, endPoint x: 379, endPoint y: 204, distance: 113.8
click at [379, 204] on canvas "Map" at bounding box center [351, 210] width 702 height 366
drag, startPoint x: 393, startPoint y: 142, endPoint x: 337, endPoint y: 180, distance: 67.2
click at [337, 180] on canvas "Map" at bounding box center [351, 210] width 702 height 366
